Goal: Transaction & Acquisition: Purchase product/service

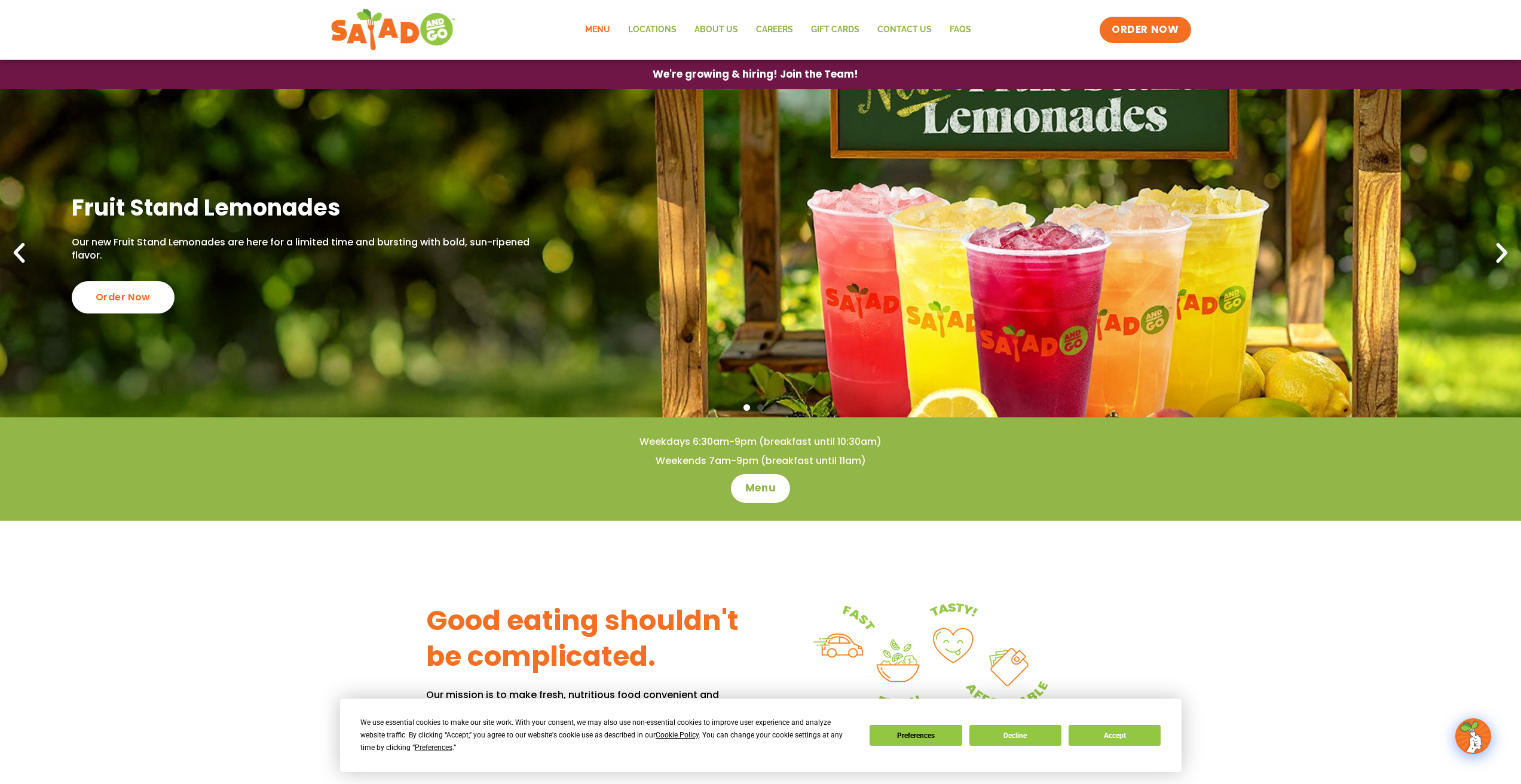
click at [606, 28] on link "Menu" at bounding box center [598, 30] width 43 height 27
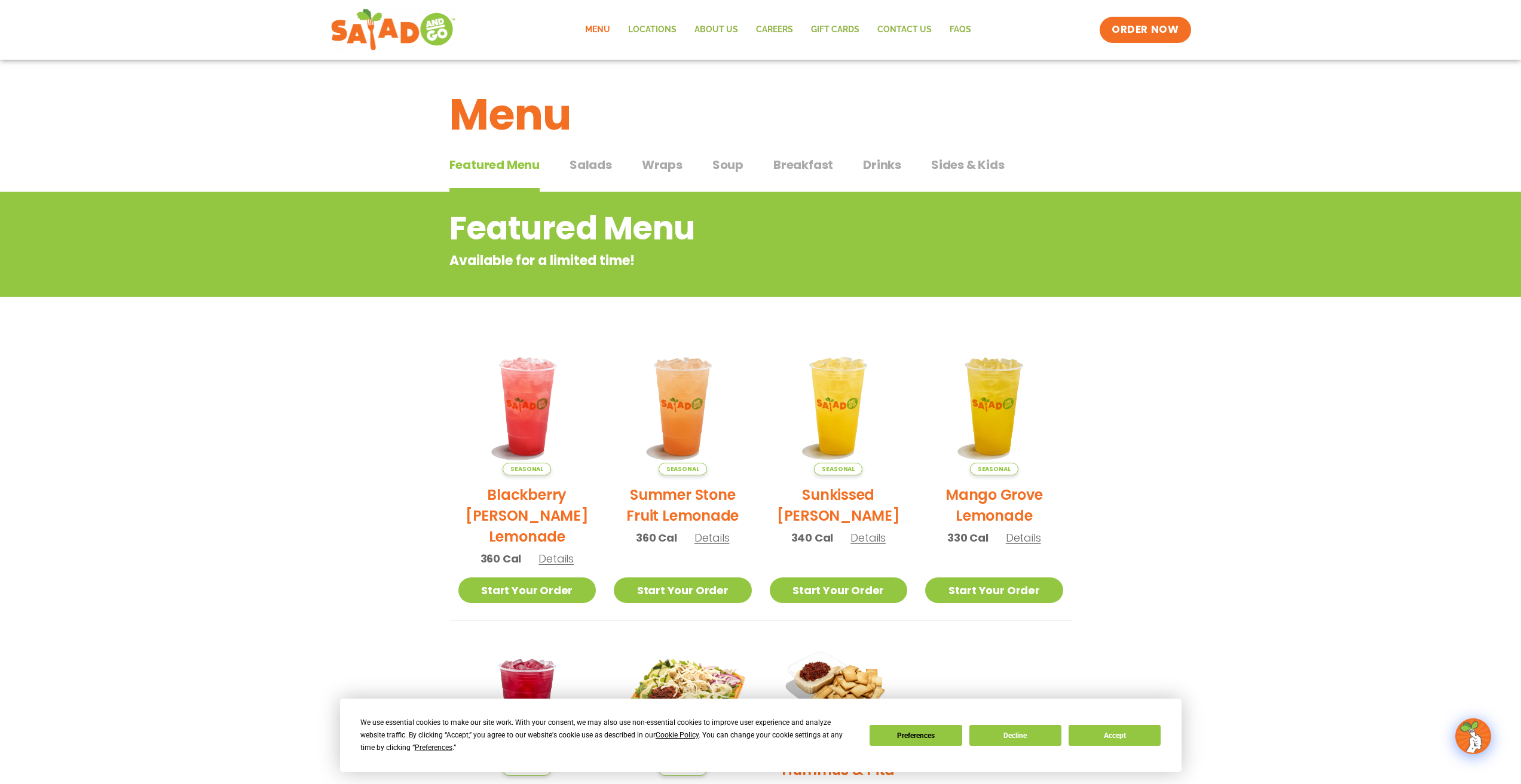
click at [599, 161] on span "Salads" at bounding box center [590, 165] width 42 height 18
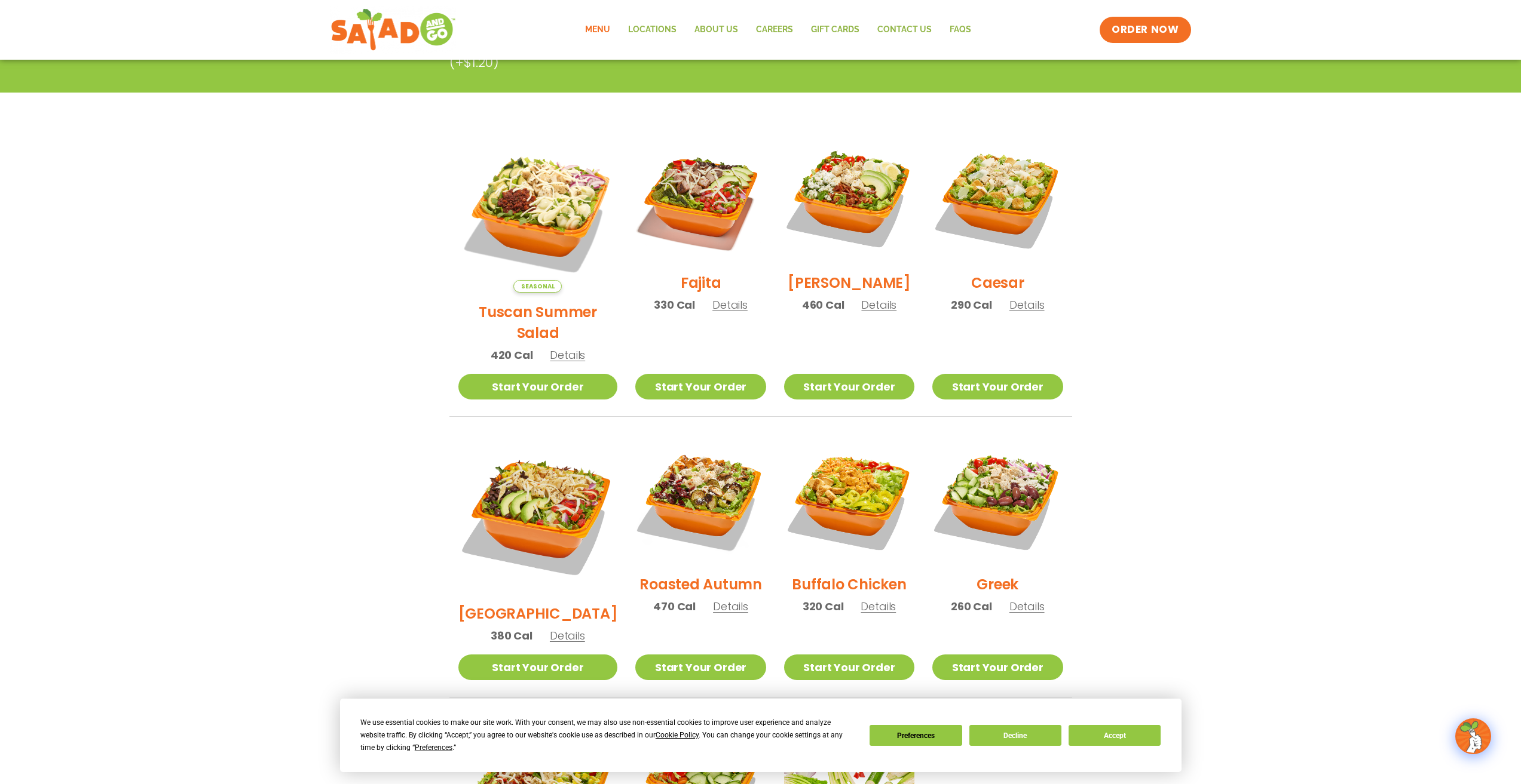
scroll to position [319, 0]
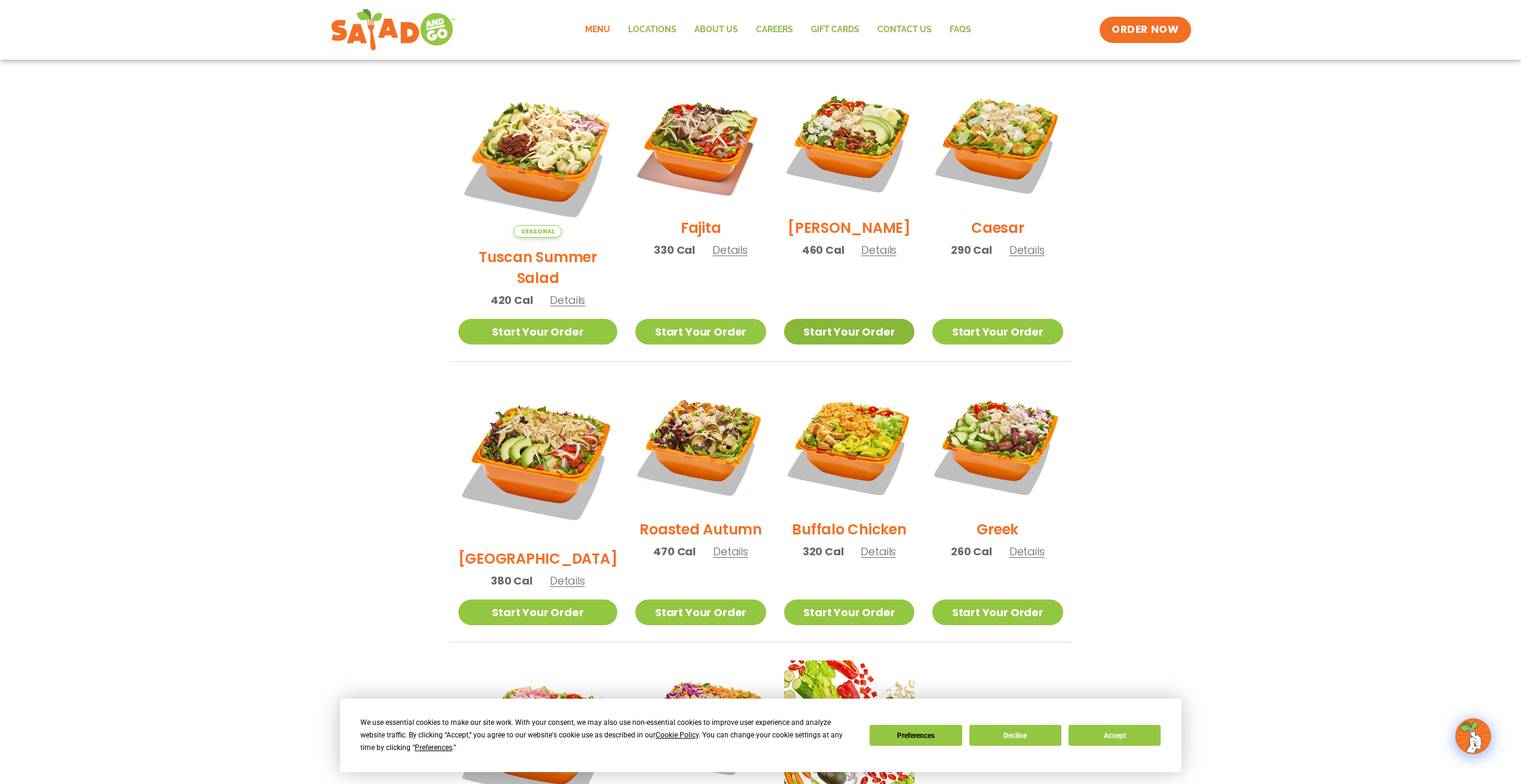
click at [836, 319] on link "Start Your Order" at bounding box center [850, 332] width 131 height 25
